Goal: Task Accomplishment & Management: Manage account settings

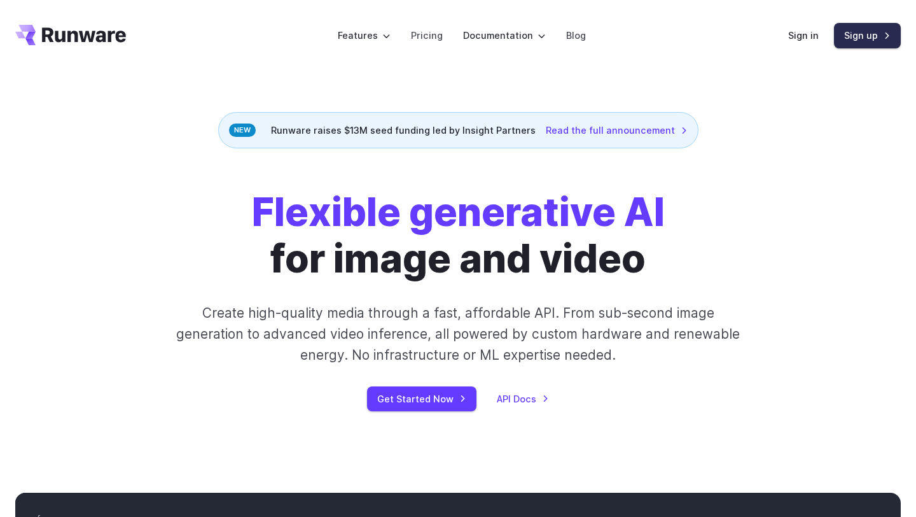
click at [863, 32] on link "Sign up" at bounding box center [867, 35] width 67 height 25
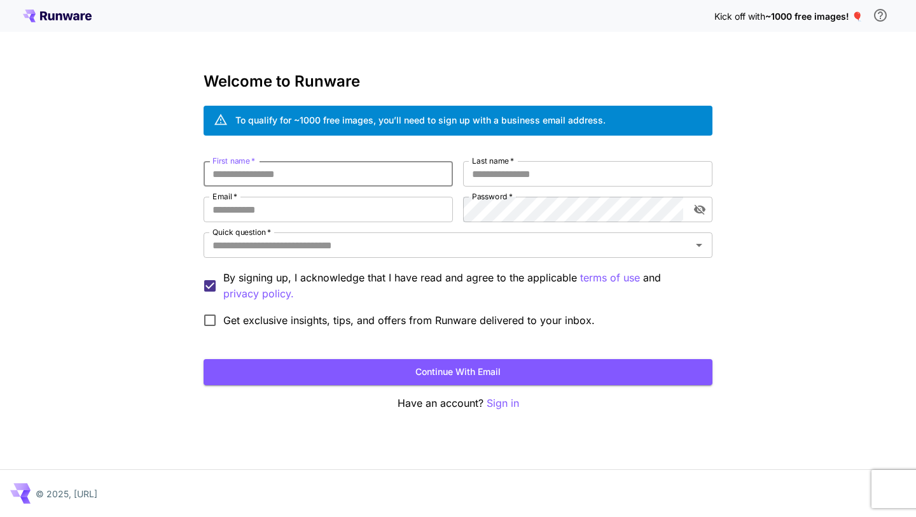
click at [348, 171] on input "First name   *" at bounding box center [328, 173] width 249 height 25
click at [281, 181] on input "First name   *" at bounding box center [328, 173] width 249 height 25
type input "*"
type input "*****"
type input "*"
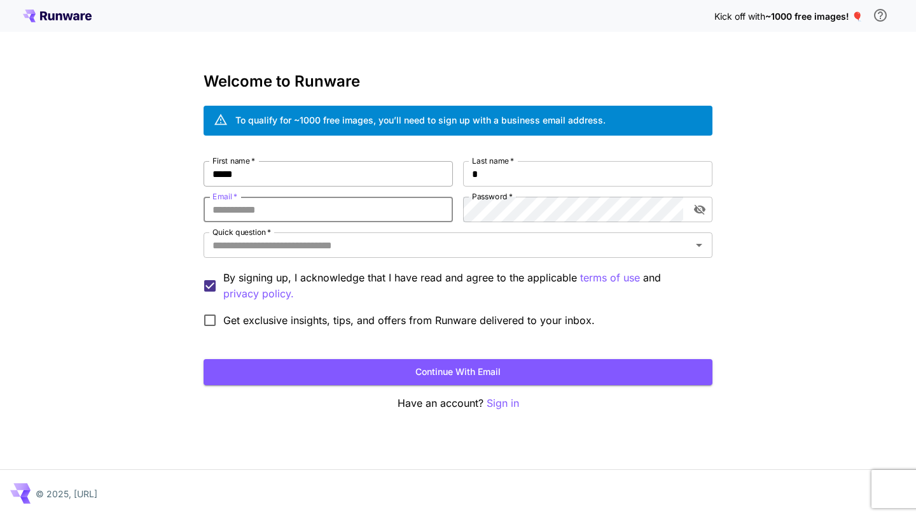
paste input "**********"
type input "**********"
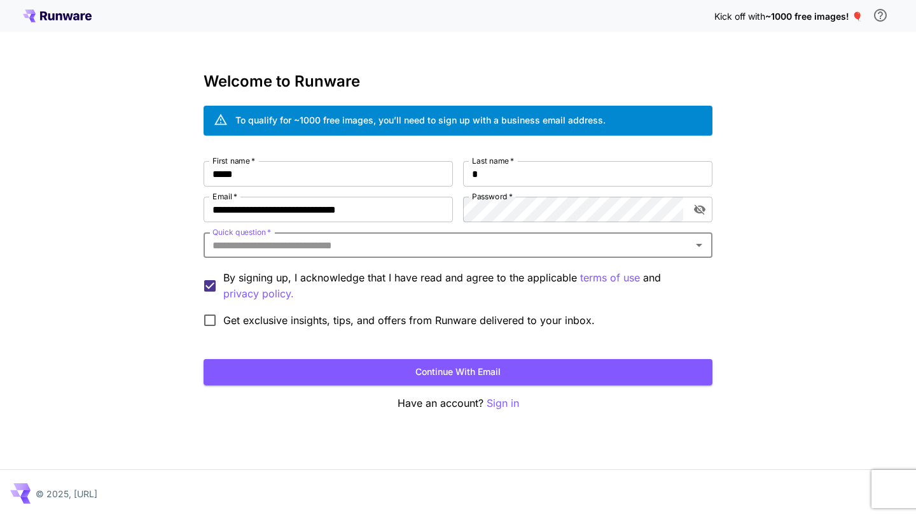
click at [330, 251] on input "Quick question   *" at bounding box center [447, 245] width 480 height 18
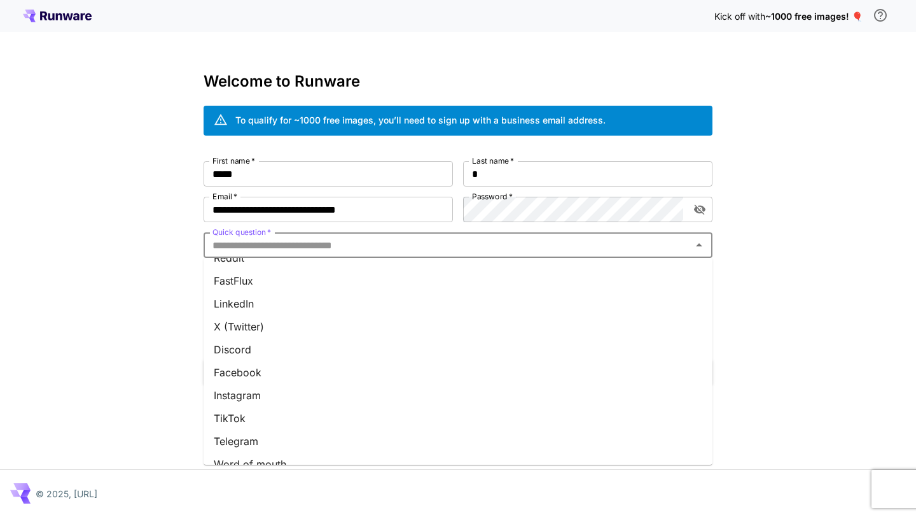
scroll to position [147, 0]
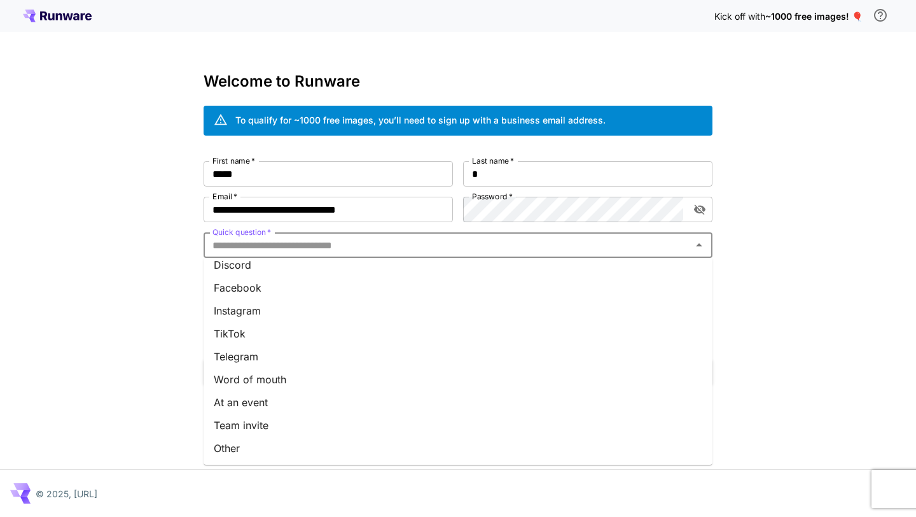
click at [288, 379] on li "Word of mouth" at bounding box center [458, 379] width 509 height 23
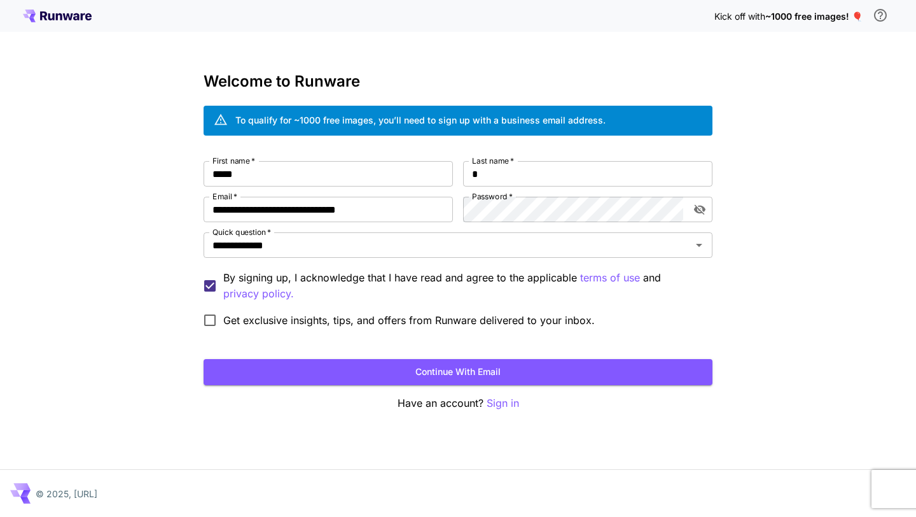
click at [249, 319] on span "Get exclusive insights, tips, and offers from Runware delivered to your inbox." at bounding box center [409, 319] width 372 height 15
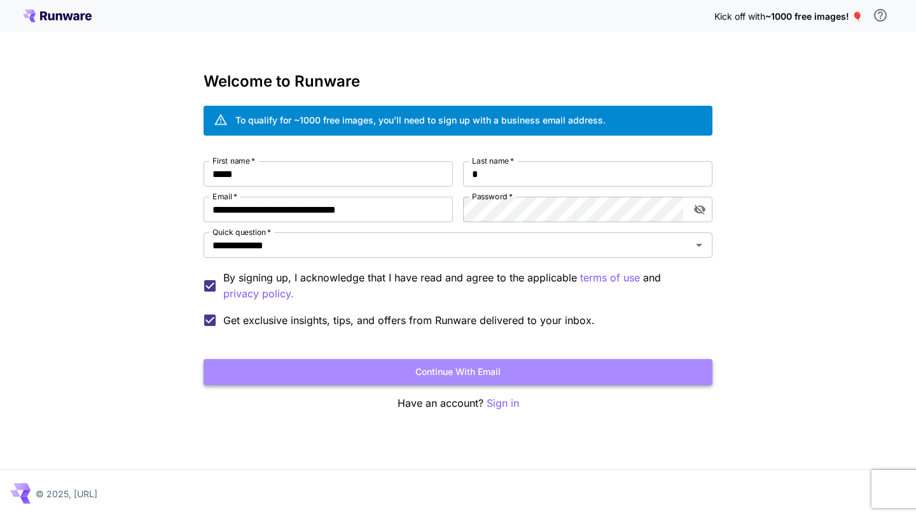
click at [297, 369] on button "Continue with email" at bounding box center [458, 372] width 509 height 26
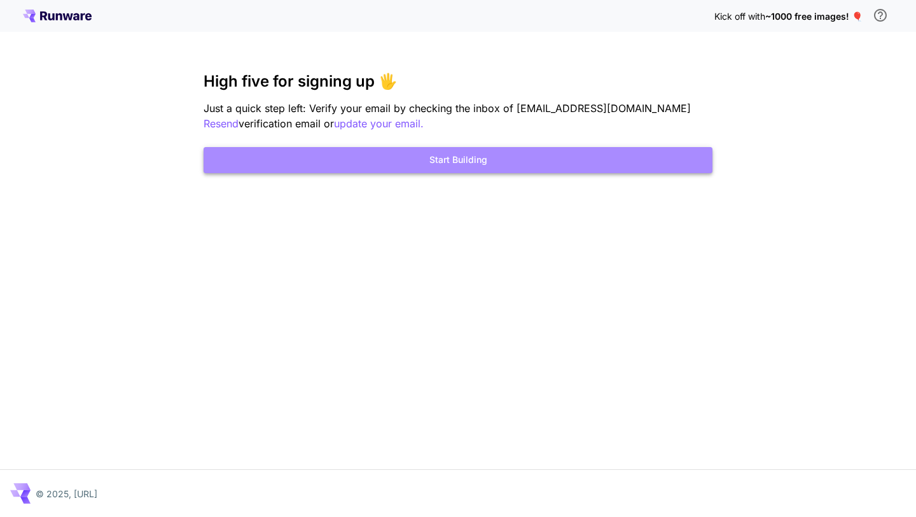
click at [353, 150] on button "Start Building" at bounding box center [458, 160] width 509 height 26
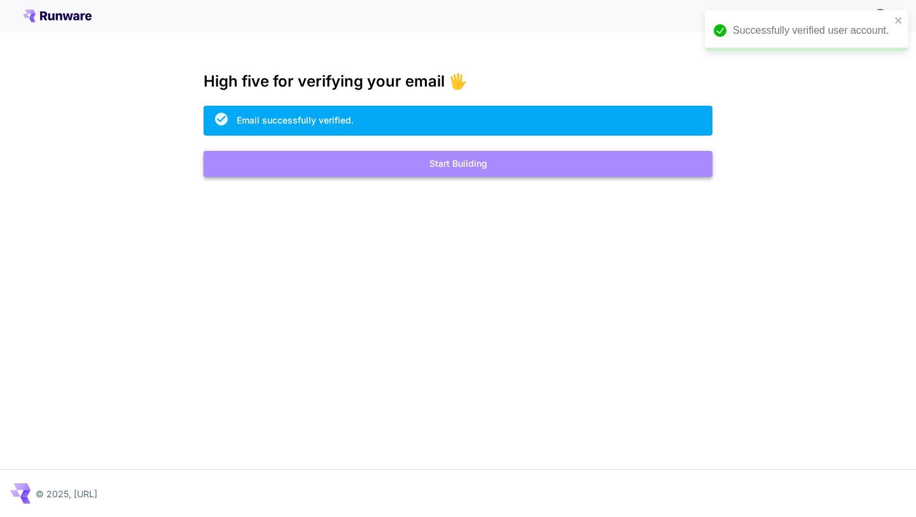
click at [374, 165] on button "Start Building" at bounding box center [458, 164] width 509 height 26
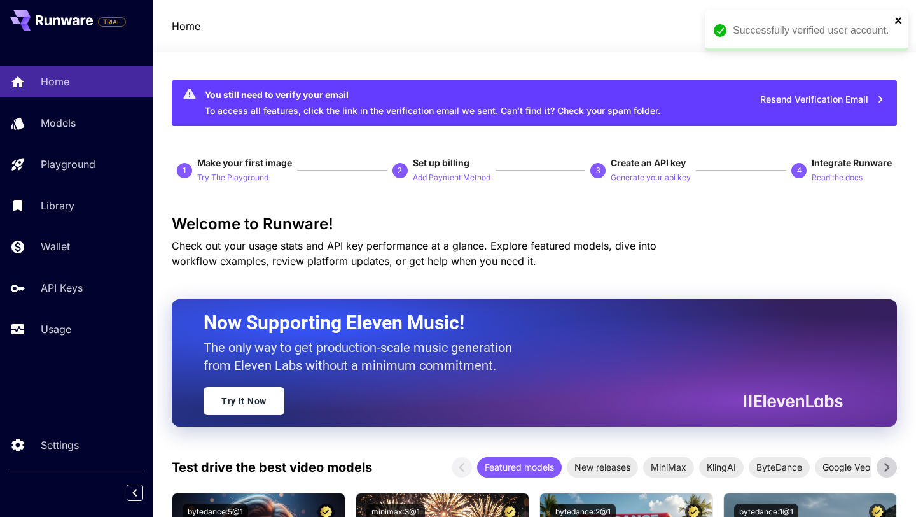
click at [902, 20] on icon "close" at bounding box center [899, 20] width 9 height 10
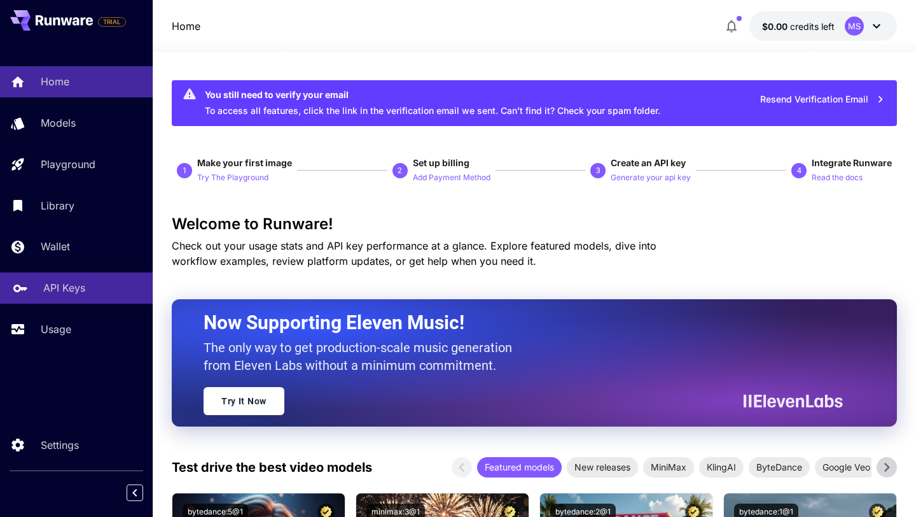
click at [99, 286] on div "API Keys" at bounding box center [92, 287] width 99 height 15
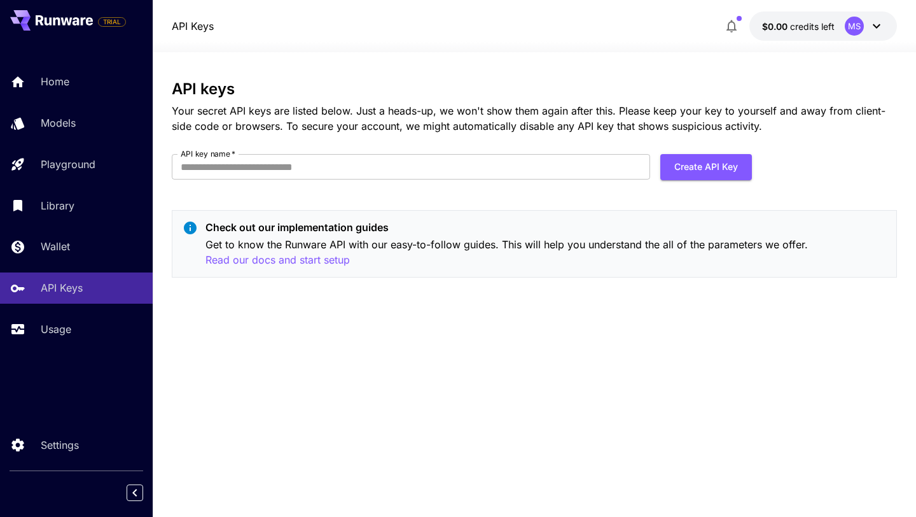
click at [832, 32] on p "$0.00 credits left" at bounding box center [798, 26] width 73 height 13
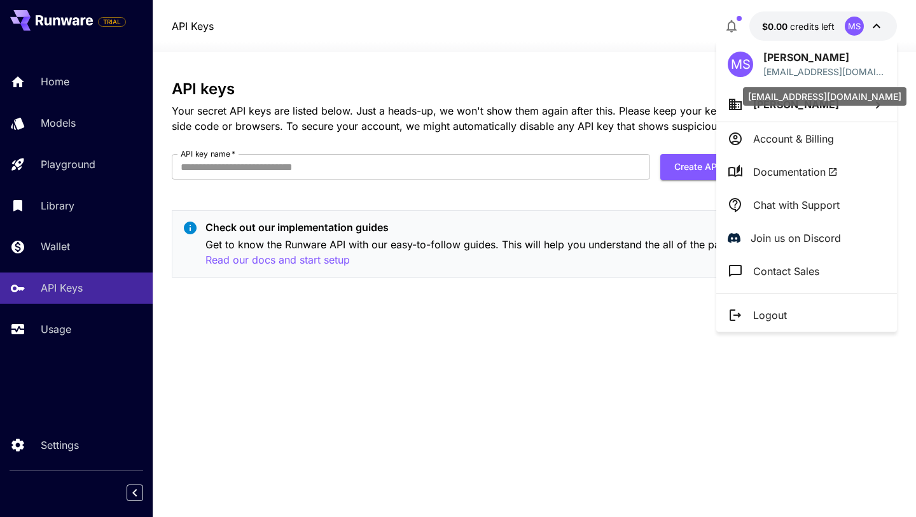
click at [787, 104] on div "[EMAIL_ADDRESS][DOMAIN_NAME]" at bounding box center [825, 96] width 164 height 18
click at [779, 108] on span "[PERSON_NAME]" at bounding box center [796, 104] width 86 height 13
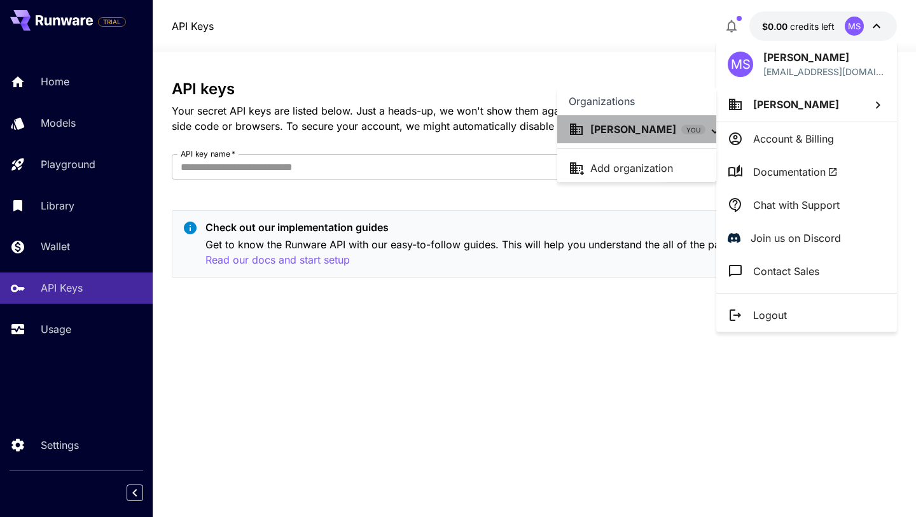
click at [660, 132] on div "Manoj S YOU" at bounding box center [637, 129] width 137 height 15
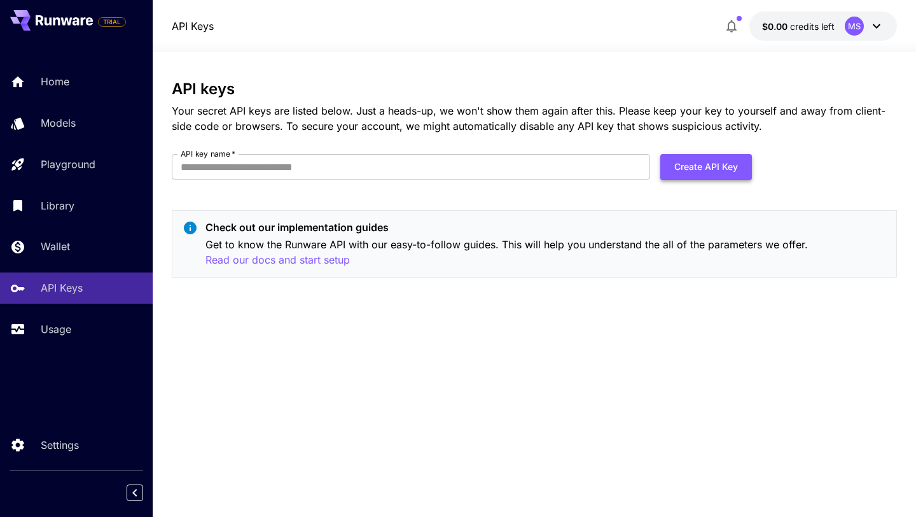
click at [693, 158] on button "Create API Key" at bounding box center [706, 167] width 92 height 26
type input "***"
click at [681, 174] on button "Create API Key" at bounding box center [706, 167] width 92 height 26
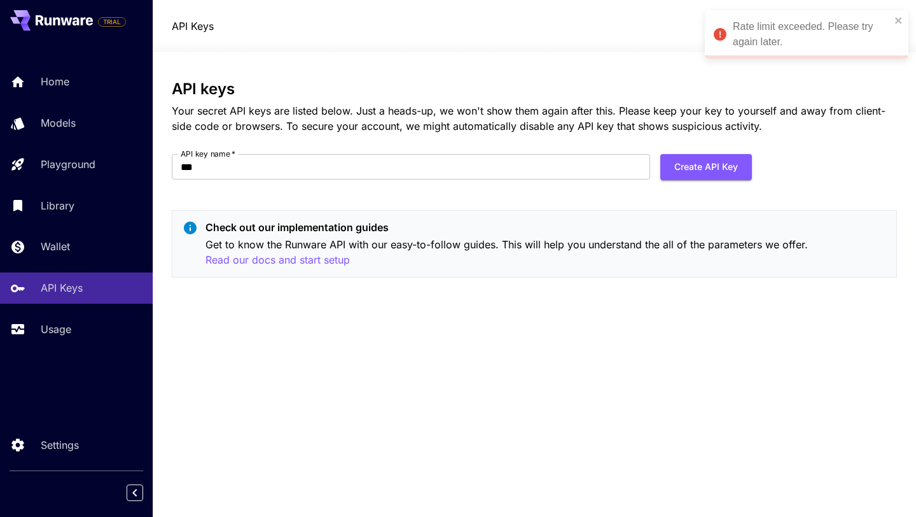
click at [741, 29] on div "Rate limit exceeded. Please try again later." at bounding box center [812, 34] width 158 height 31
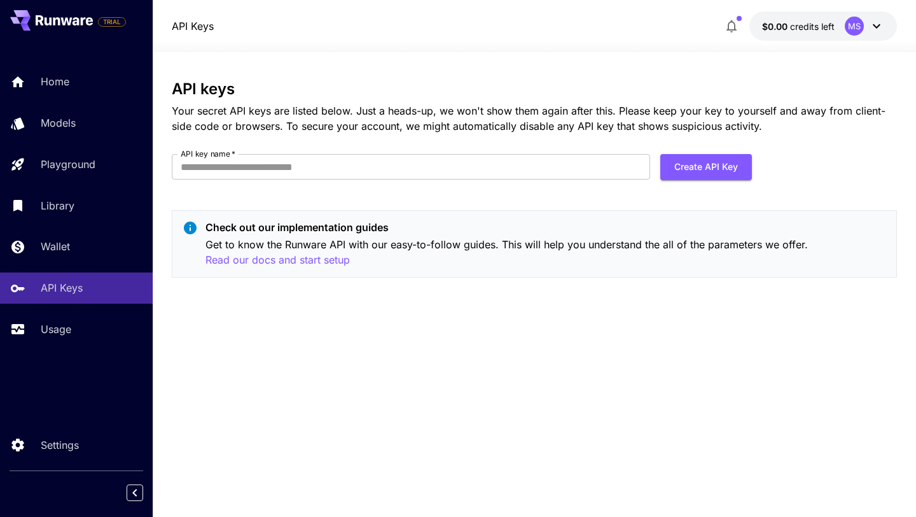
click at [789, 59] on div "API keys Your secret API keys are listed below. Just a heads-up, we won't show …" at bounding box center [534, 284] width 725 height 464
click at [825, 36] on button "$0.00 credits left MS" at bounding box center [823, 25] width 148 height 29
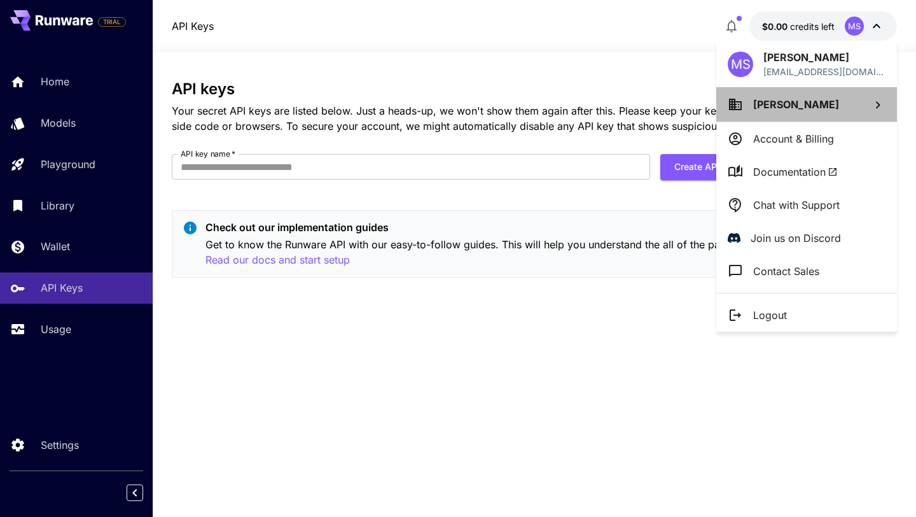
click at [816, 97] on li "[PERSON_NAME]" at bounding box center [806, 104] width 181 height 34
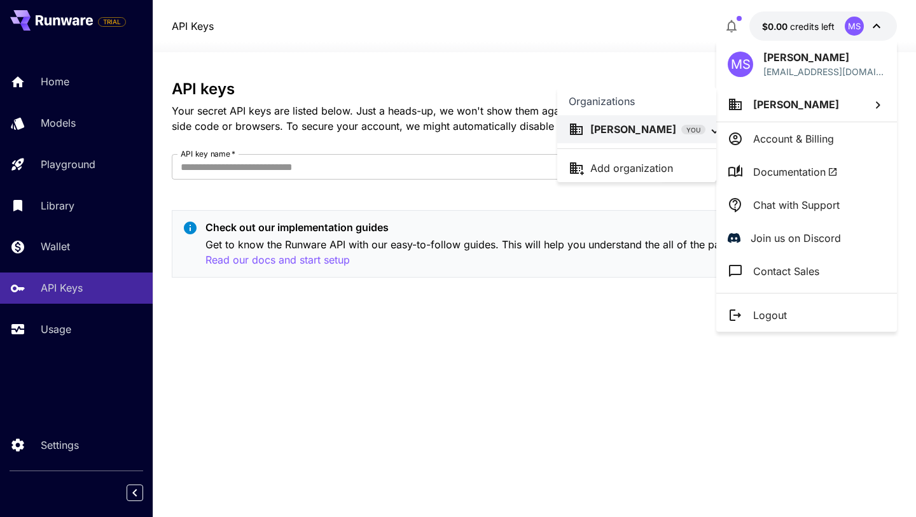
click at [807, 134] on div at bounding box center [458, 258] width 916 height 517
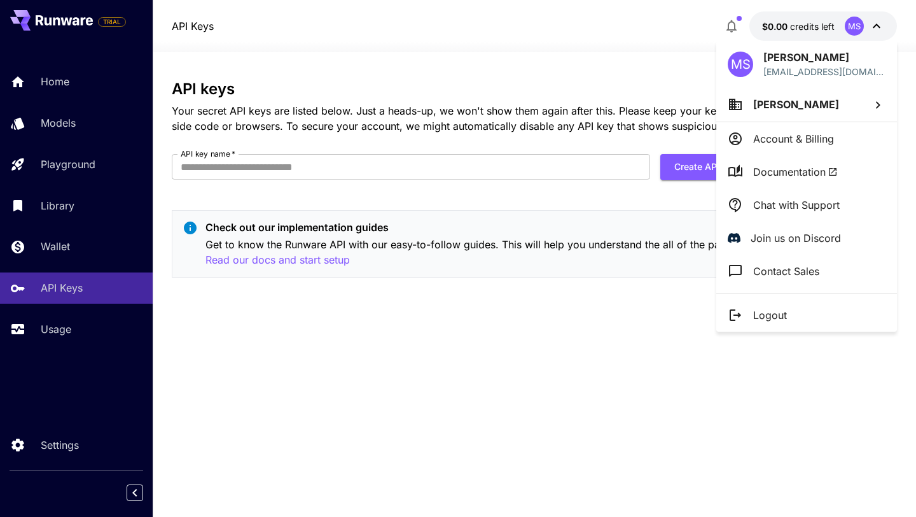
click at [807, 137] on p "Account & Billing" at bounding box center [793, 138] width 81 height 15
